Goal: Task Accomplishment & Management: Manage account settings

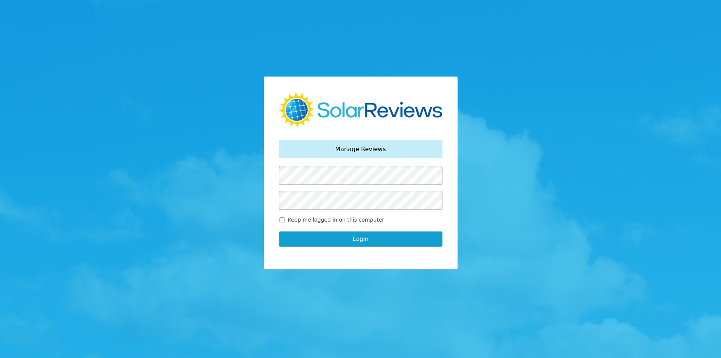
click at [285, 219] on label "Keep me logged in on this computer" at bounding box center [361, 220] width 164 height 8
click at [285, 219] on input "Keep me logged in on this computer" at bounding box center [282, 219] width 6 height 5
checkbox input "true"
click at [296, 242] on button "Login" at bounding box center [361, 238] width 164 height 15
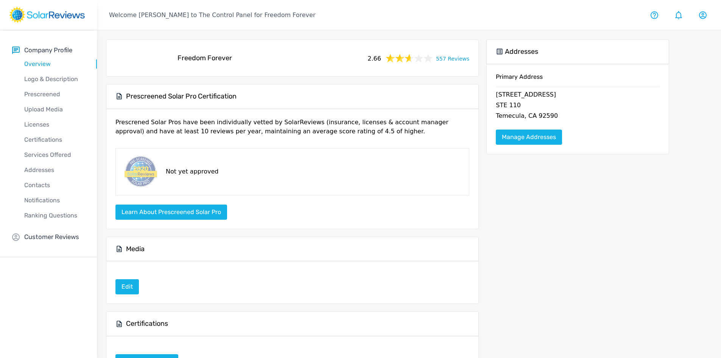
click at [454, 59] on link "557 Reviews" at bounding box center [452, 57] width 33 height 9
